Goal: Information Seeking & Learning: Learn about a topic

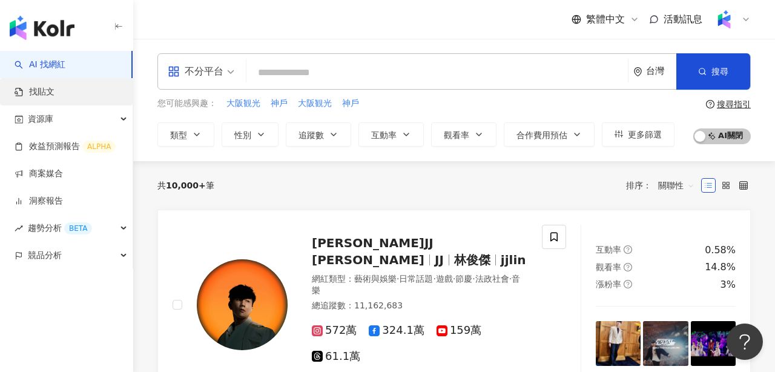
click at [40, 94] on link "找貼文" at bounding box center [35, 92] width 40 height 12
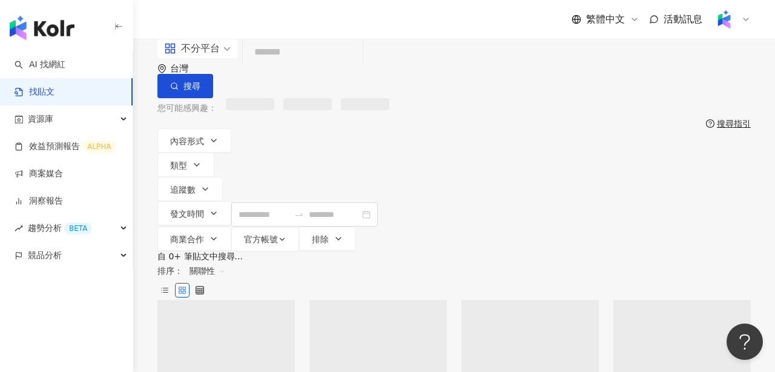
click at [301, 65] on input "search" at bounding box center [303, 52] width 110 height 26
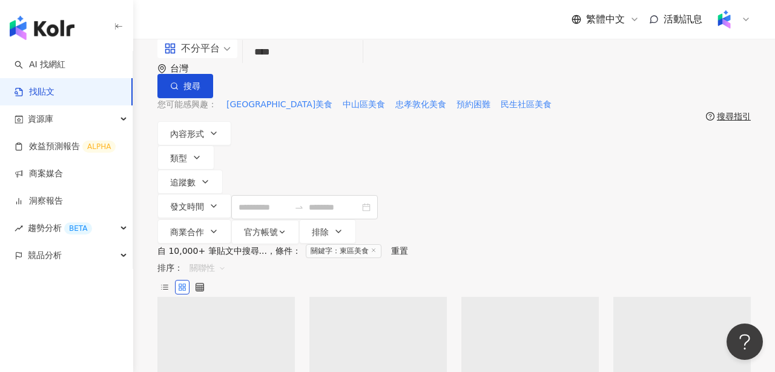
click at [226, 258] on span "關聯性" at bounding box center [207, 267] width 36 height 19
click at [674, 309] on div "發文時間" at bounding box center [678, 310] width 34 height 13
click at [205, 58] on div "不分平台" at bounding box center [192, 48] width 56 height 19
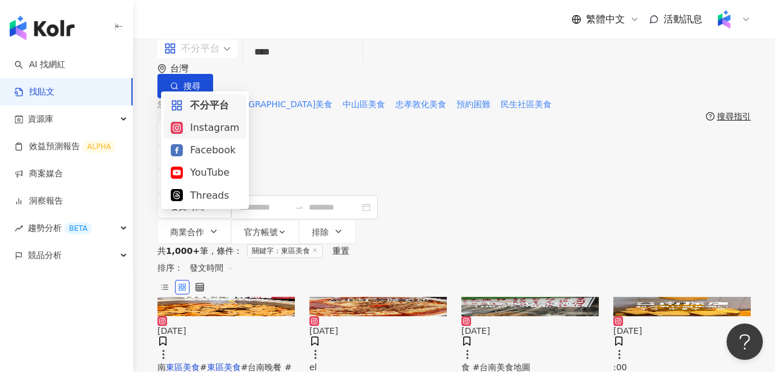
click at [205, 122] on div "Instagram" at bounding box center [205, 127] width 68 height 15
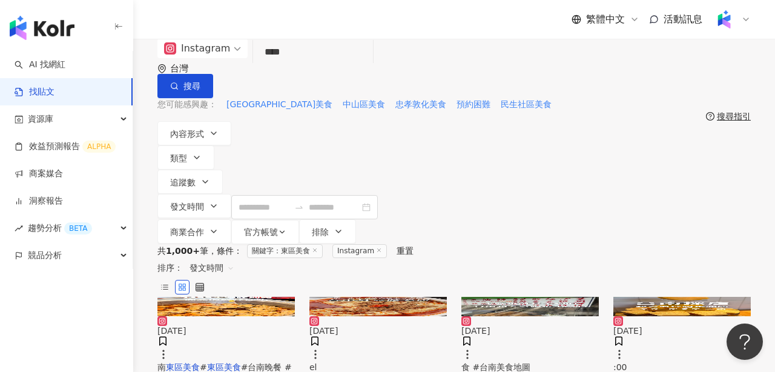
click at [360, 65] on input "****" at bounding box center [313, 52] width 110 height 26
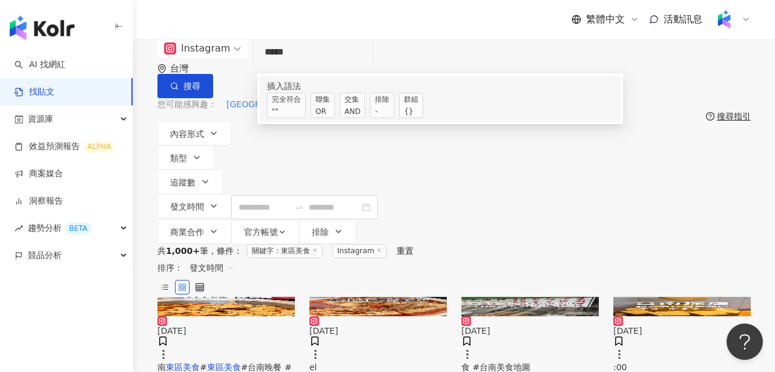
click at [365, 118] on span "交集 AND" at bounding box center [352, 105] width 25 height 25
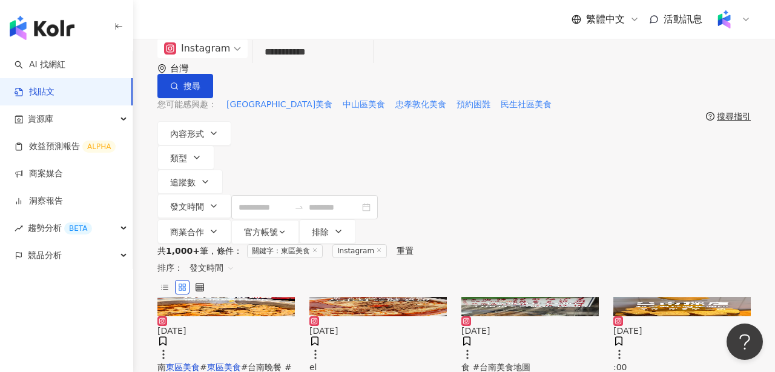
type input "**********"
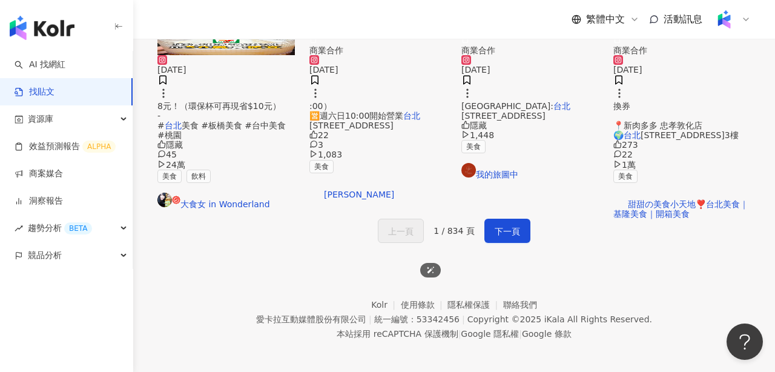
scroll to position [703, 0]
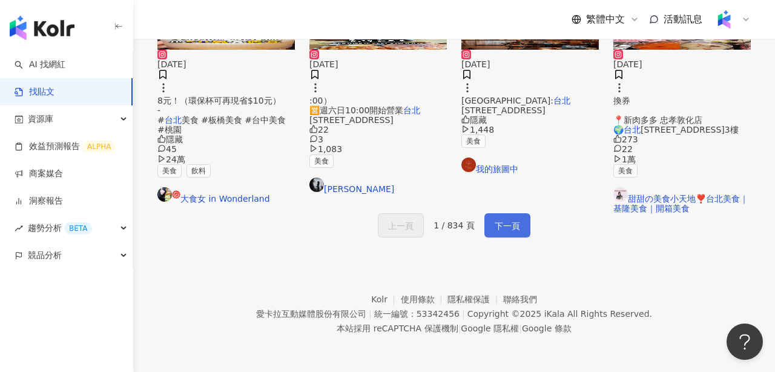
click at [514, 233] on span "下一頁" at bounding box center [506, 225] width 25 height 15
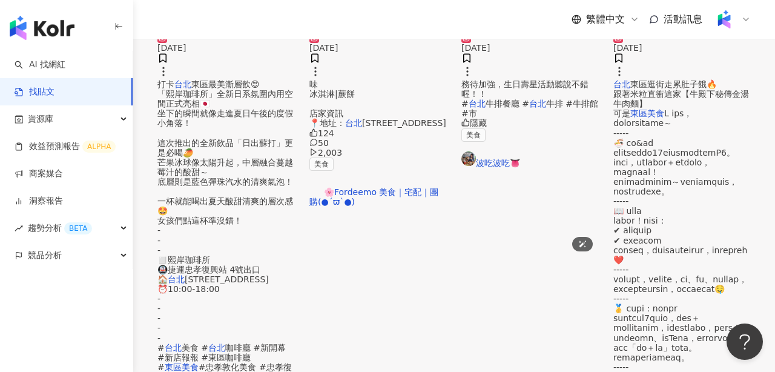
scroll to position [619, 0]
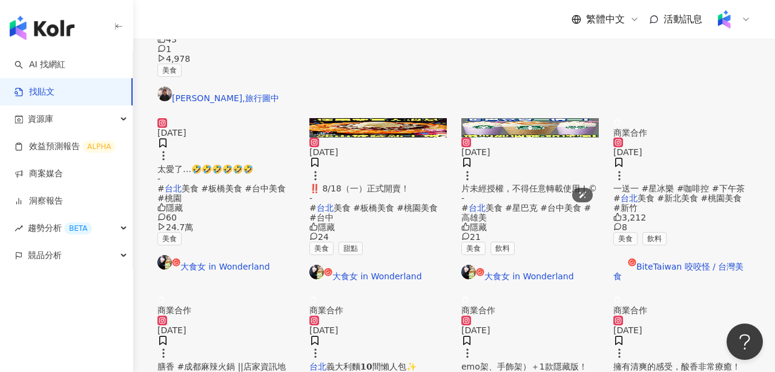
scroll to position [701, 0]
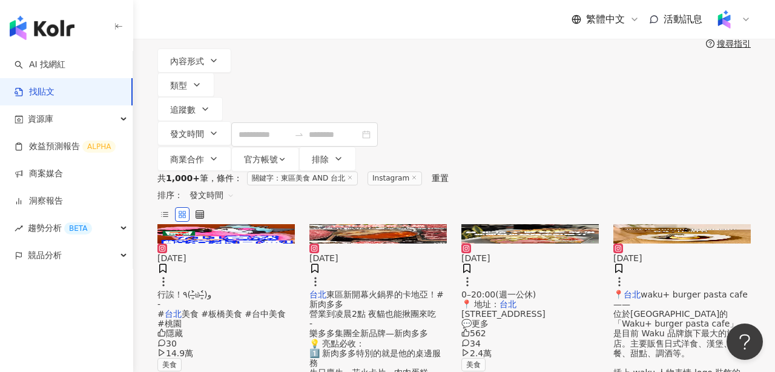
scroll to position [76, 0]
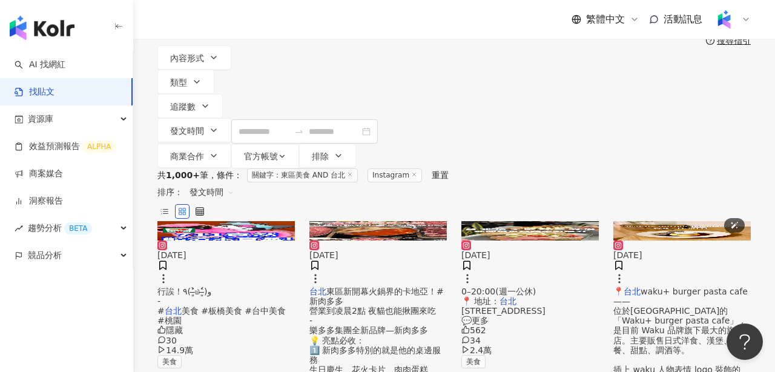
click at [698, 221] on img at bounding box center [681, 230] width 137 height 19
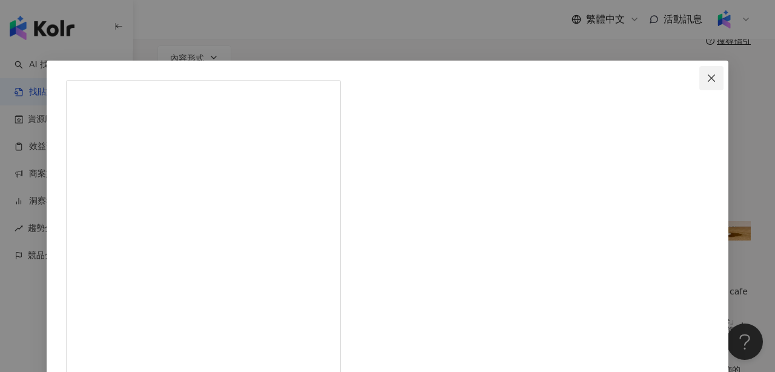
click at [699, 85] on button "Close" at bounding box center [711, 78] width 24 height 24
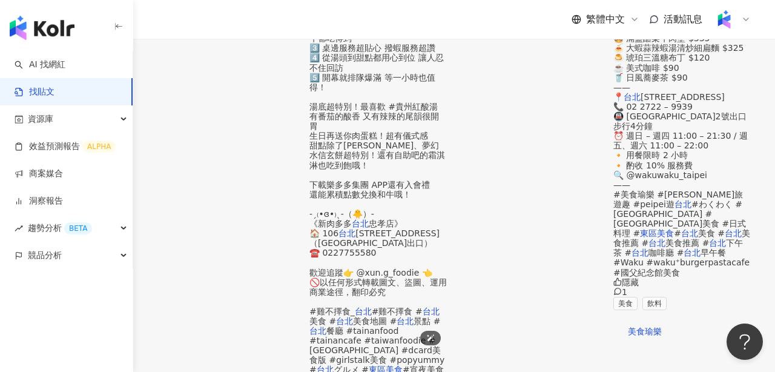
scroll to position [655, 0]
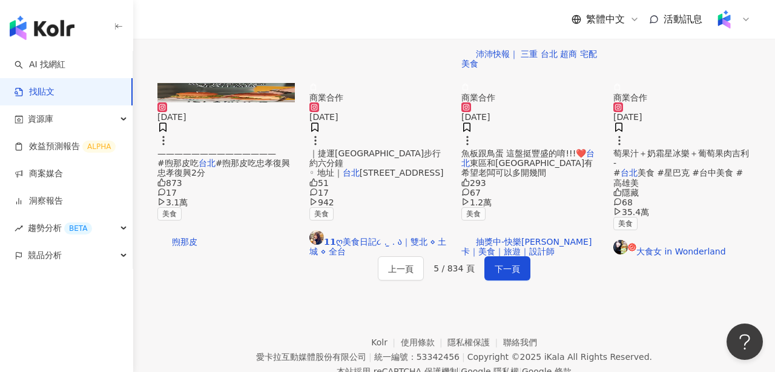
scroll to position [654, 0]
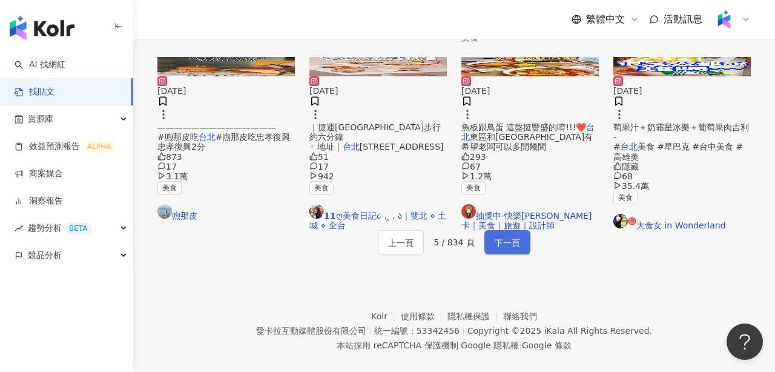
click at [500, 250] on span "下一頁" at bounding box center [506, 242] width 25 height 15
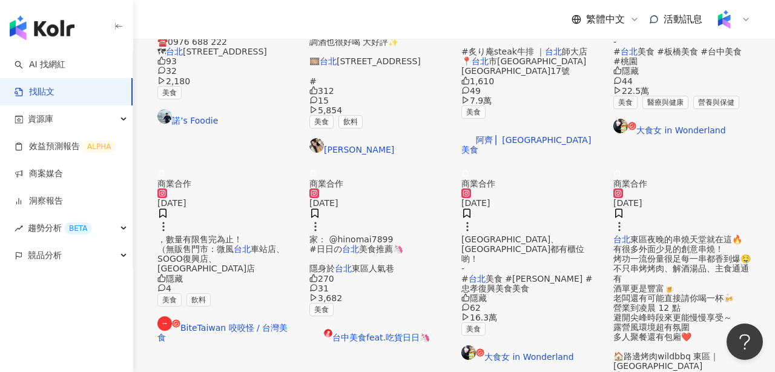
scroll to position [654, 0]
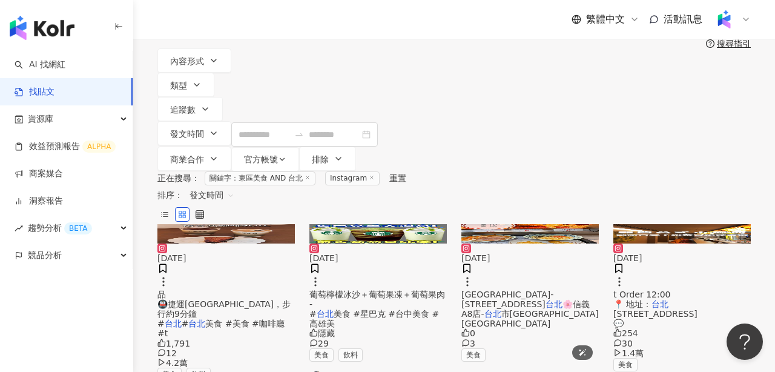
scroll to position [71, 0]
